Goal: Task Accomplishment & Management: Manage account settings

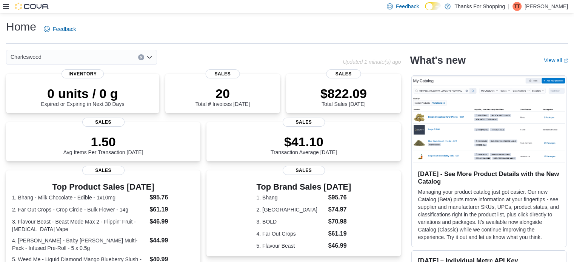
click at [5, 8] on icon at bounding box center [6, 6] width 6 height 6
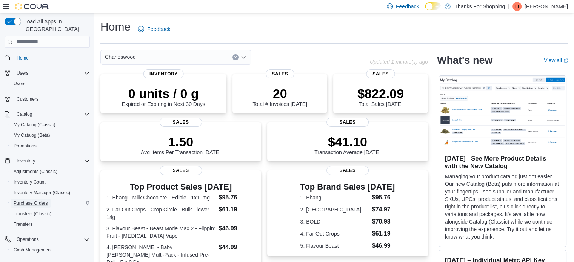
click at [38, 200] on span "Purchase Orders" at bounding box center [31, 203] width 34 height 6
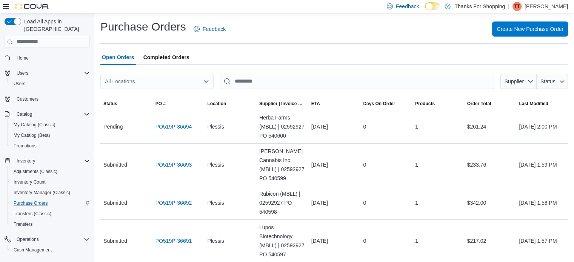
click at [208, 80] on icon "Open list of options" at bounding box center [206, 81] width 6 height 6
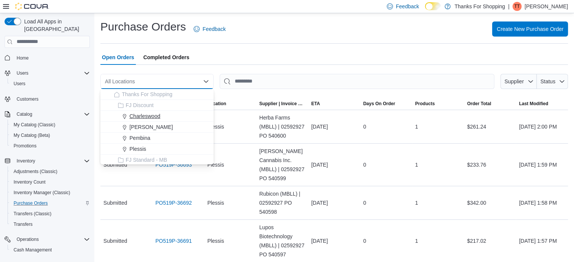
click at [150, 114] on span "Charleswood" at bounding box center [144, 116] width 31 height 8
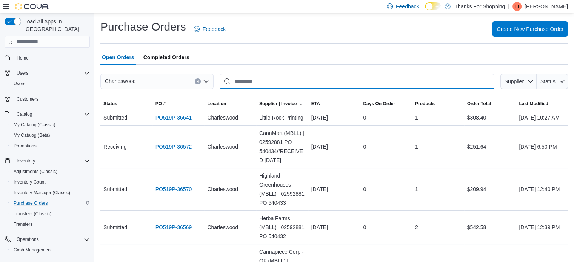
click at [255, 81] on input "This is a search bar. After typing your query, hit enter to filter the results …" at bounding box center [357, 81] width 275 height 15
type input "********"
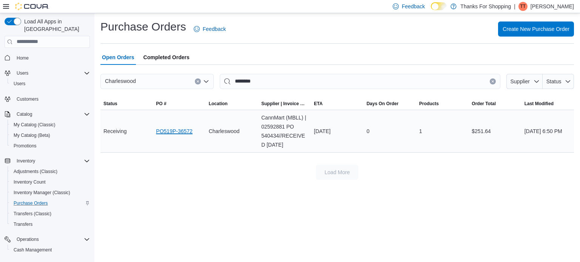
click at [171, 133] on link "PO519P-36572" at bounding box center [174, 131] width 37 height 9
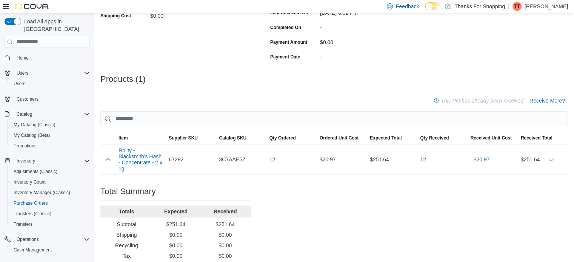
scroll to position [168, 0]
